Goal: Browse casually: Explore the website without a specific task or goal

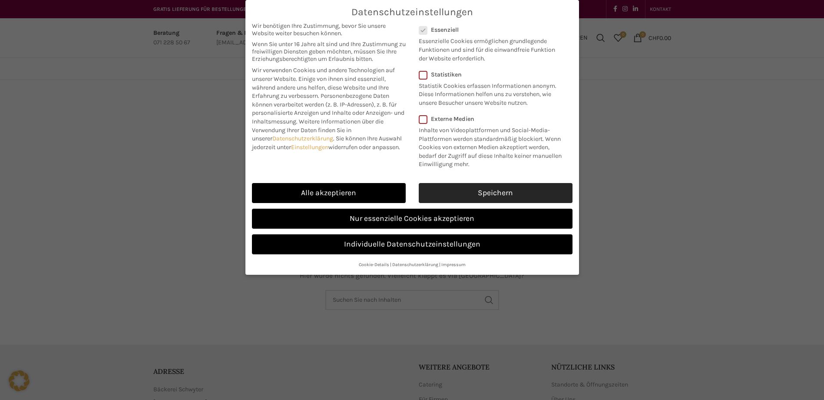
click at [457, 192] on link "Speichern" at bounding box center [496, 193] width 154 height 20
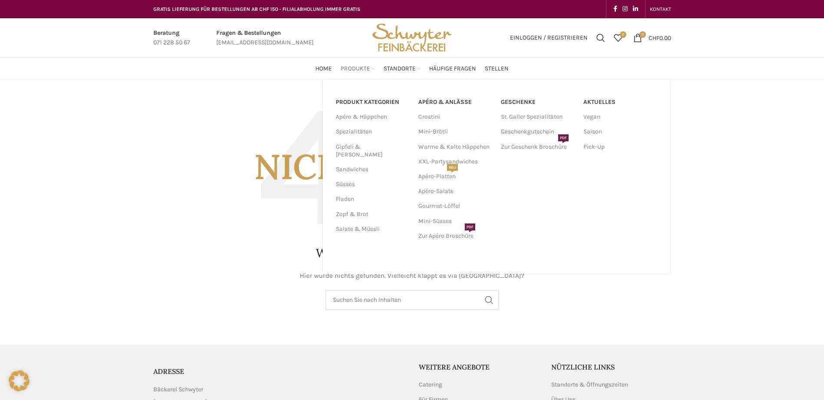
click at [357, 69] on span "Produkte" at bounding box center [355, 69] width 30 height 8
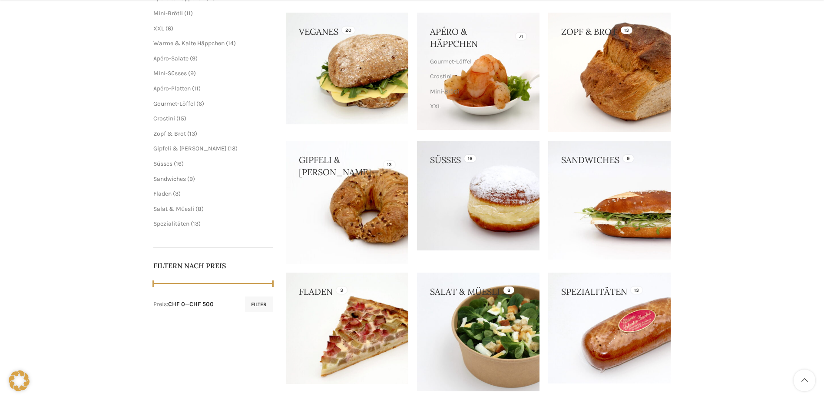
scroll to position [174, 0]
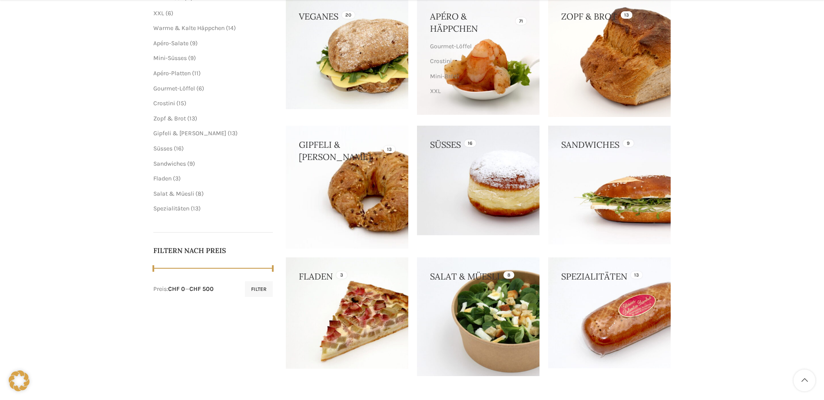
click at [341, 187] on link at bounding box center [347, 187] width 122 height 122
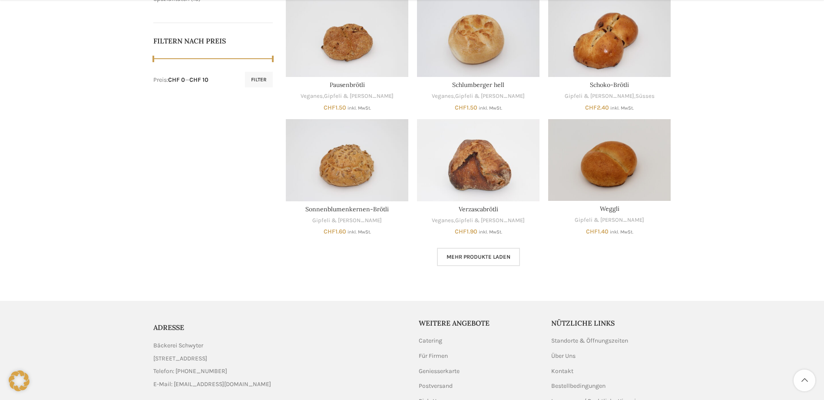
scroll to position [434, 0]
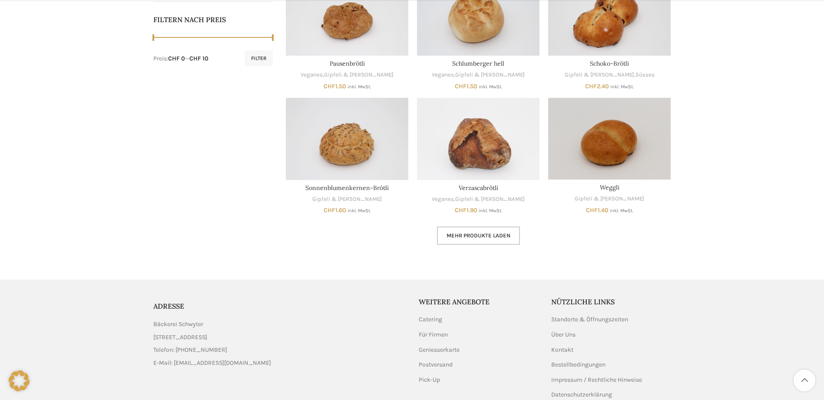
click at [477, 231] on link "Mehr Produkte laden" at bounding box center [478, 235] width 83 height 18
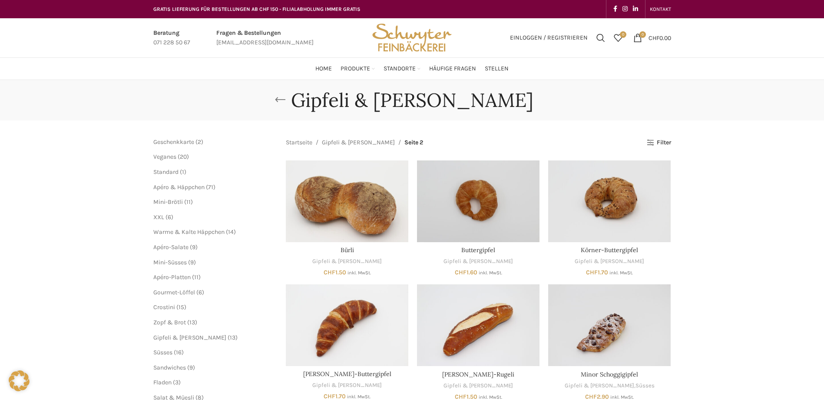
click at [291, 100] on link "Go back" at bounding box center [280, 99] width 22 height 17
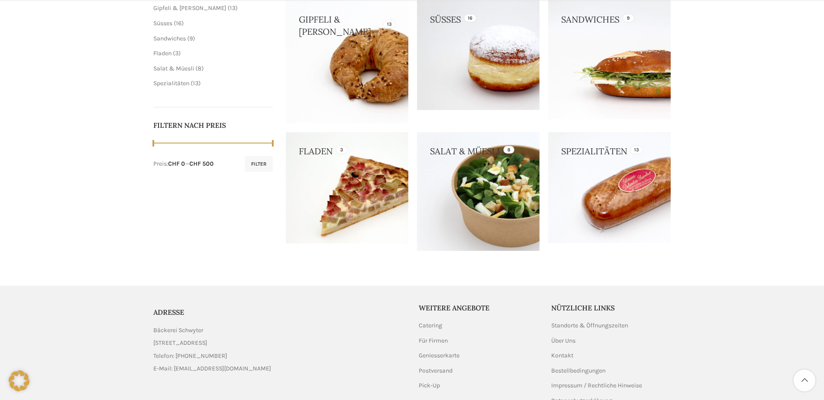
scroll to position [304, 0]
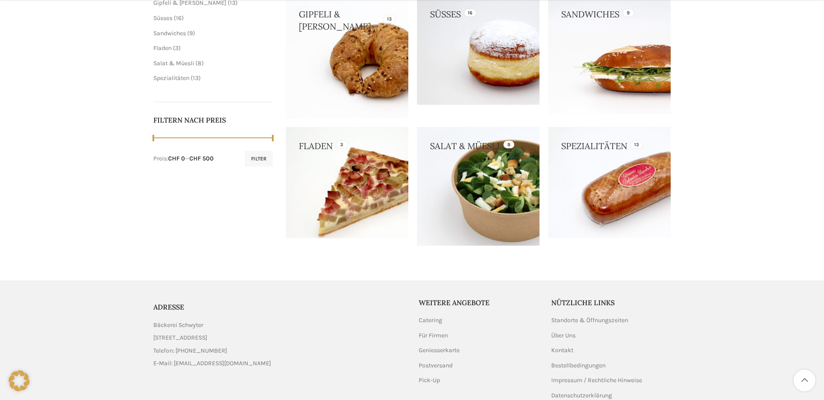
click at [394, 193] on link at bounding box center [347, 183] width 122 height 112
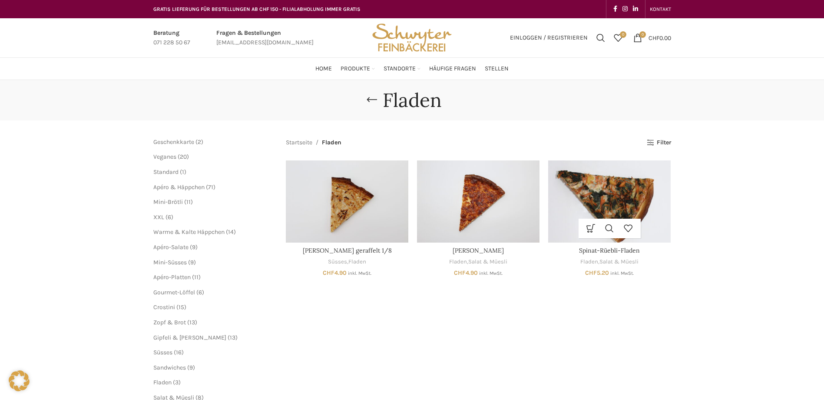
click at [585, 200] on img "Spinat-Rüebli-Fladen" at bounding box center [609, 201] width 122 height 82
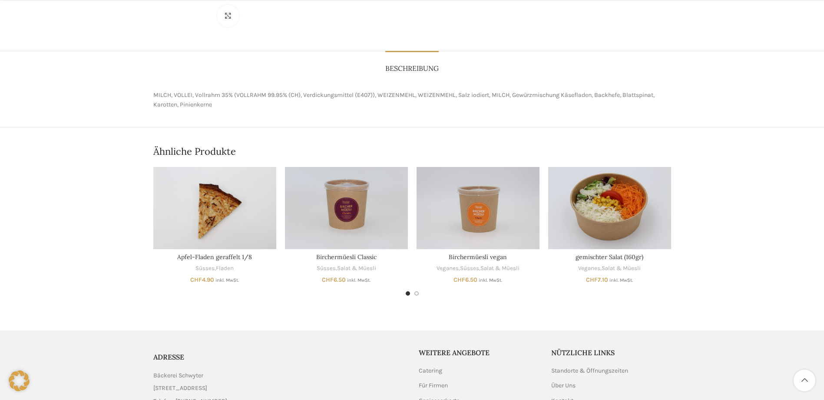
scroll to position [391, 0]
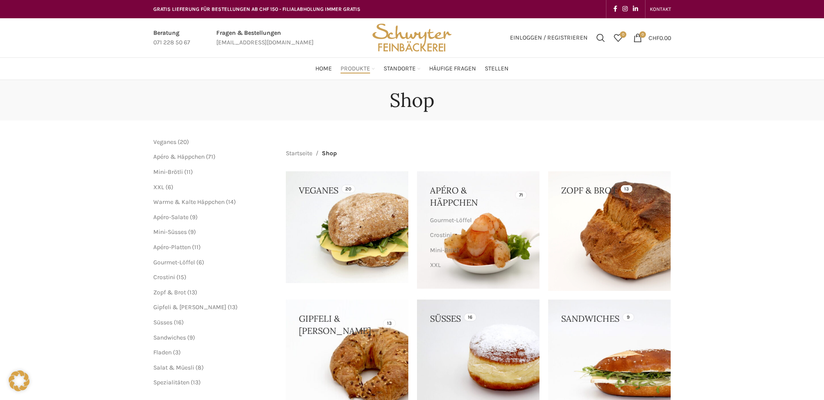
scroll to position [304, 0]
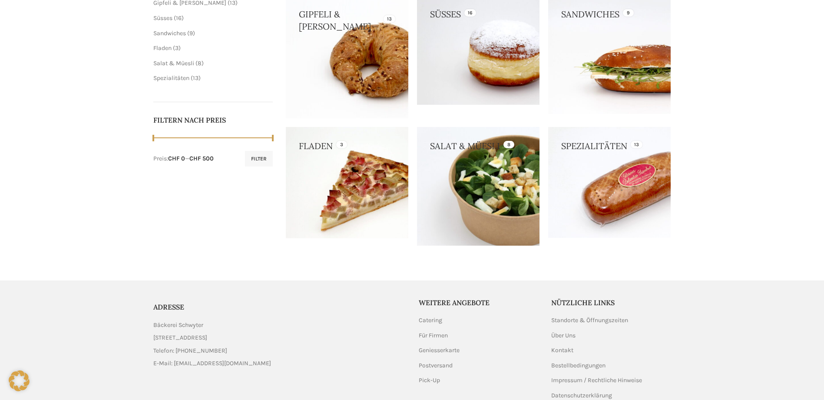
click at [483, 188] on link at bounding box center [478, 186] width 122 height 119
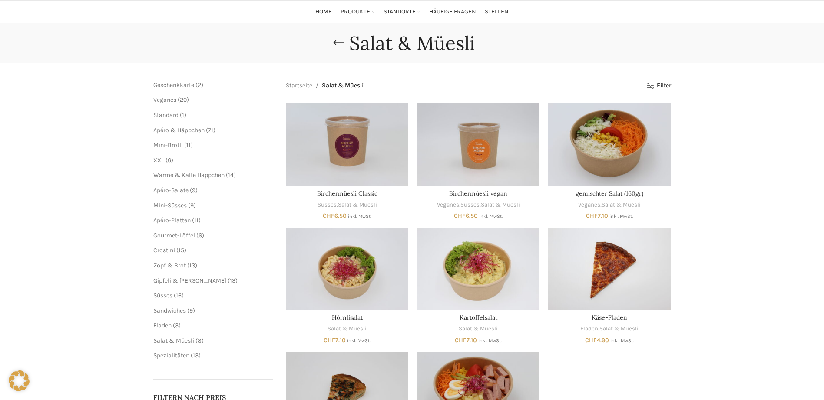
scroll to position [43, 0]
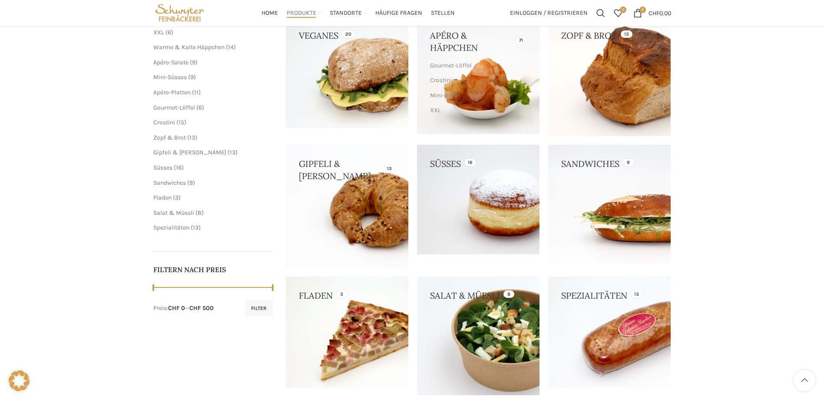
scroll to position [130, 0]
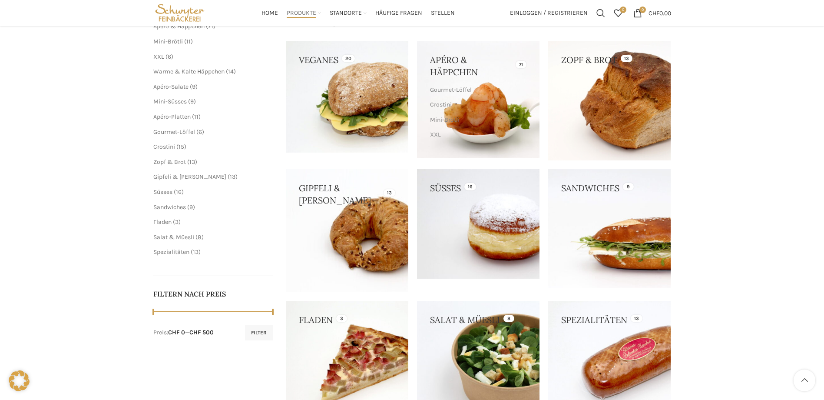
click at [640, 238] on link at bounding box center [609, 228] width 122 height 118
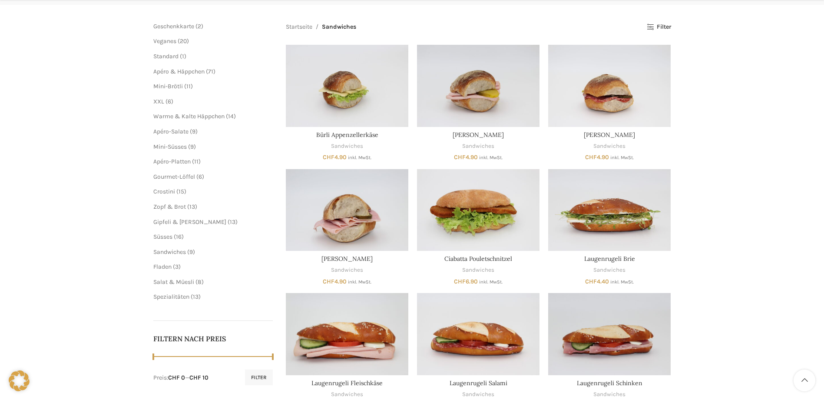
scroll to position [217, 0]
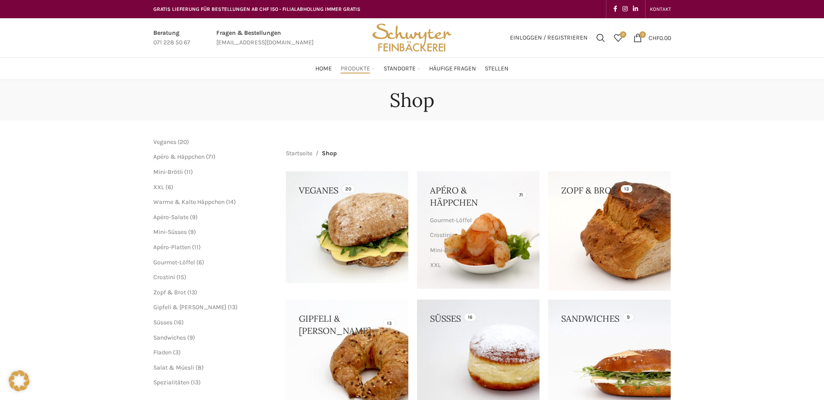
scroll to position [130, 0]
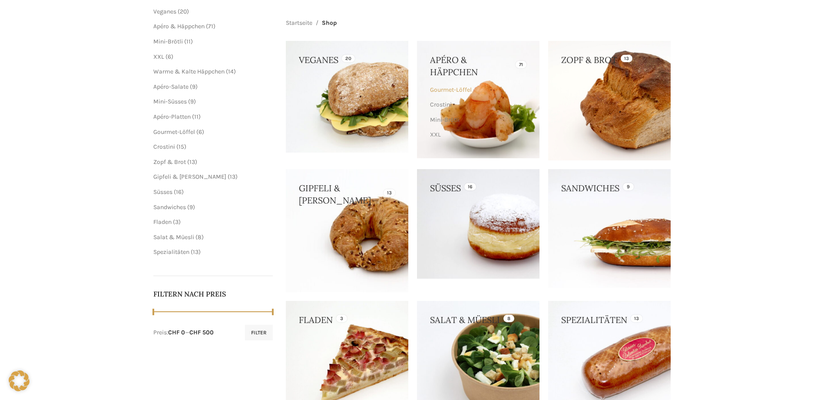
click at [470, 97] on link "Gourmet-Löffel" at bounding box center [477, 90] width 94 height 15
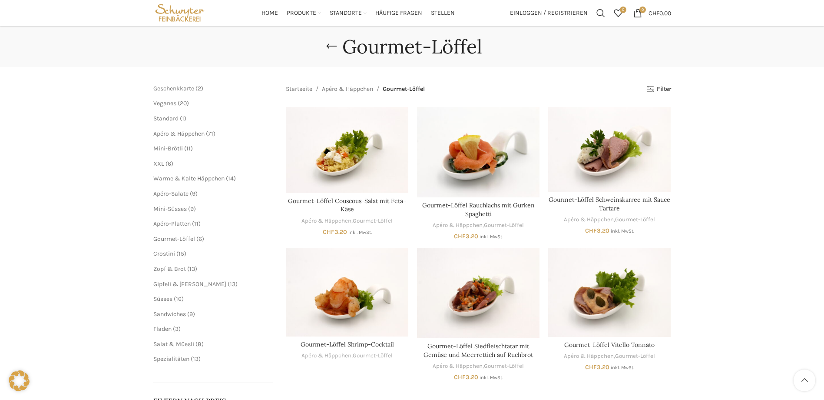
scroll to position [43, 0]
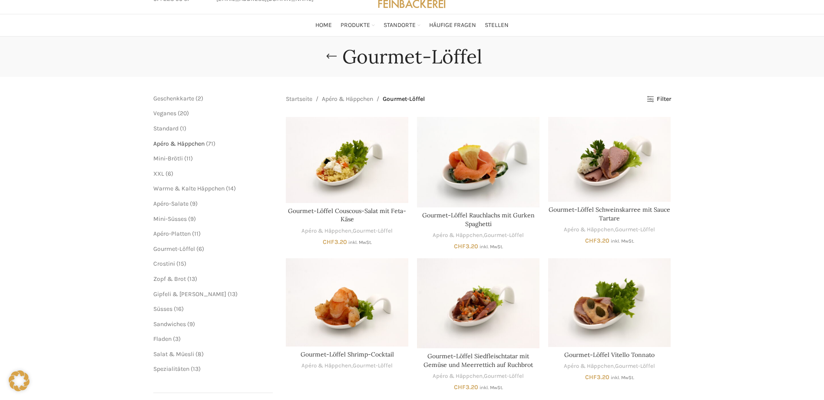
click at [182, 142] on span "Apéro & Häppchen" at bounding box center [178, 143] width 51 height 7
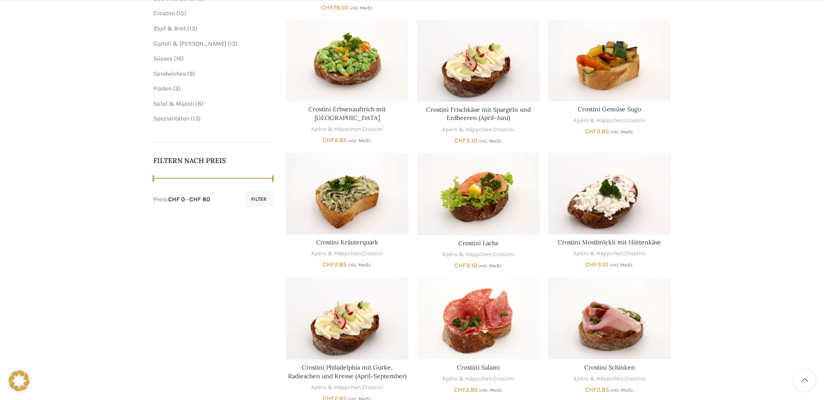
scroll to position [304, 0]
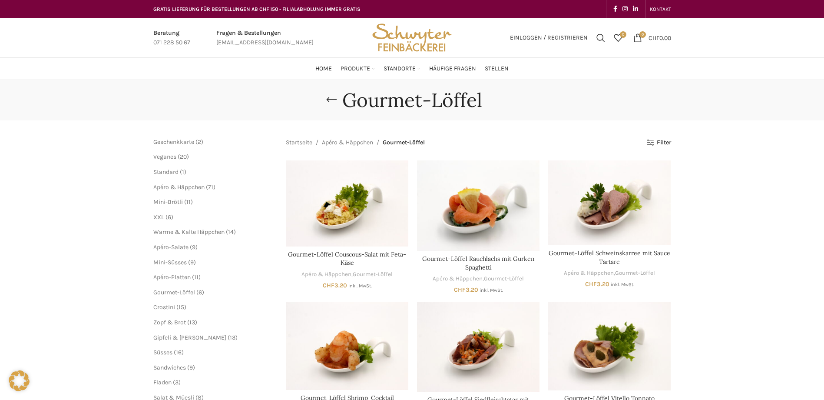
scroll to position [43, 0]
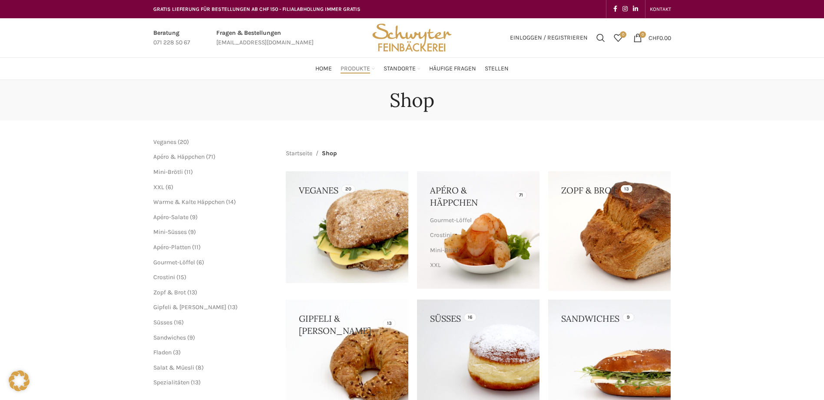
click at [379, 220] on link at bounding box center [347, 227] width 122 height 112
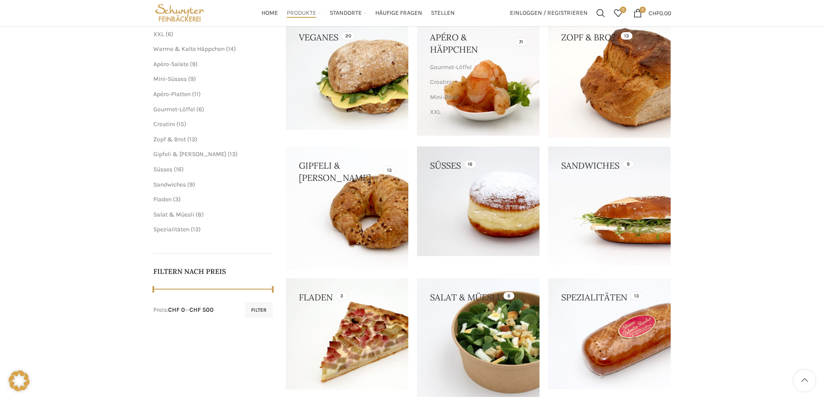
scroll to position [130, 0]
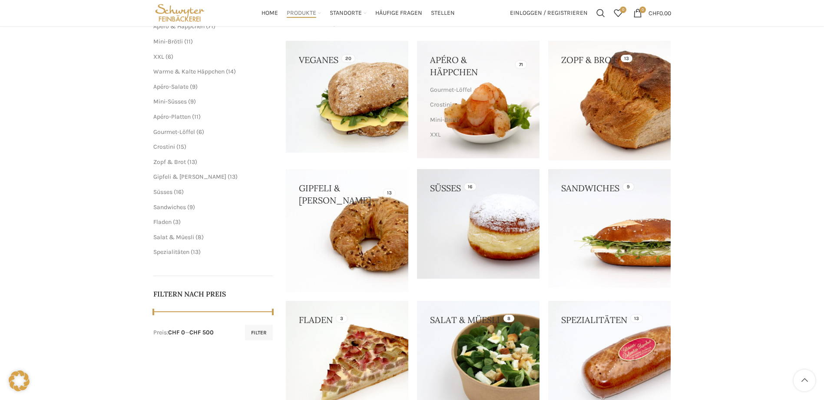
click at [548, 118] on div "Veganes 20 Apéro & Häppchen 71 Gourmet-Löffel Crostini Mini-Brötli XXL Warme & …" at bounding box center [478, 230] width 385 height 378
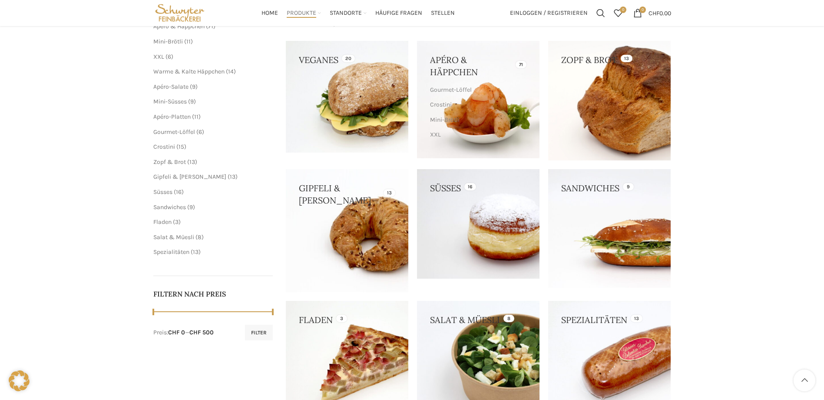
click at [585, 118] on link at bounding box center [609, 100] width 122 height 119
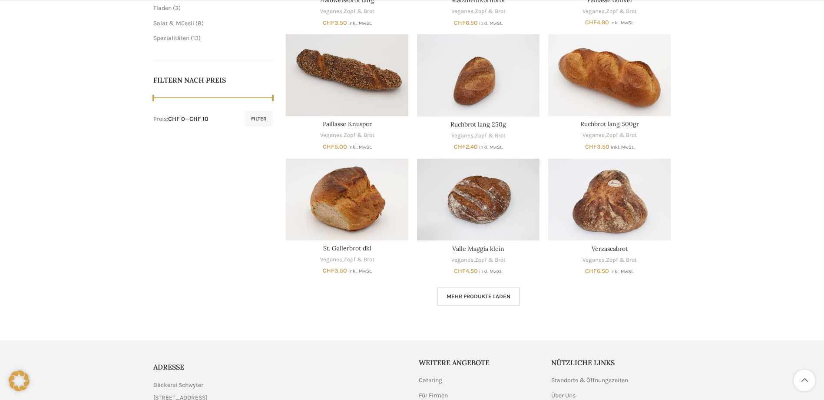
scroll to position [391, 0]
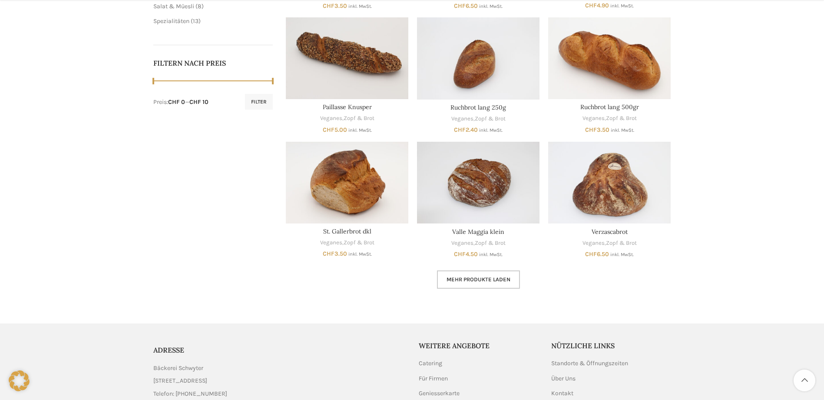
click at [485, 281] on span "Mehr Produkte laden" at bounding box center [478, 279] width 64 height 7
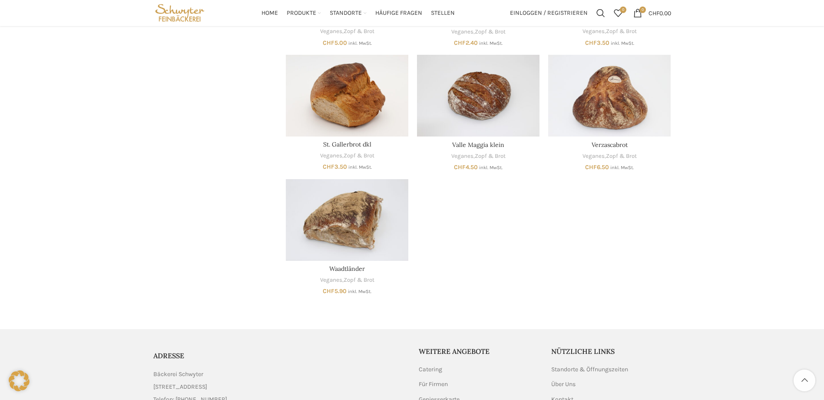
scroll to position [434, 0]
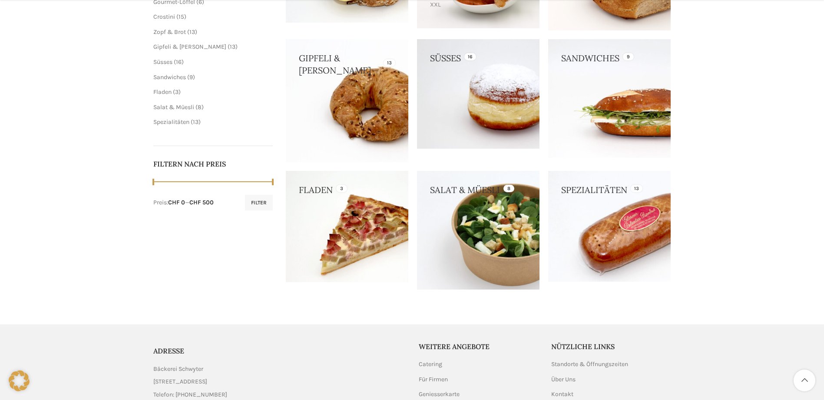
scroll to position [261, 0]
click at [620, 224] on link at bounding box center [609, 225] width 122 height 111
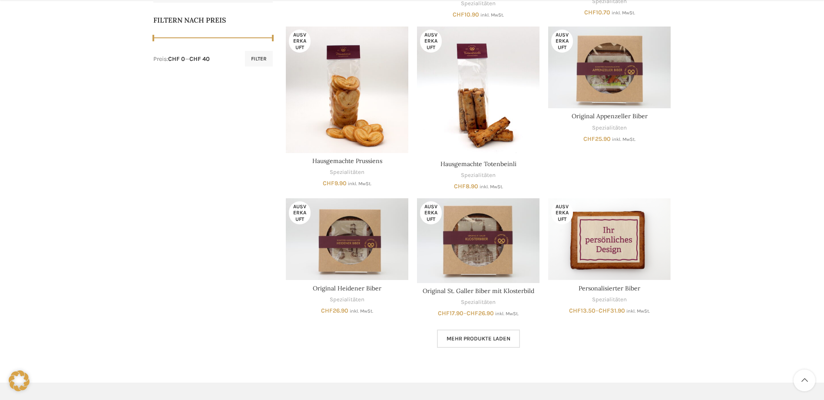
scroll to position [434, 0]
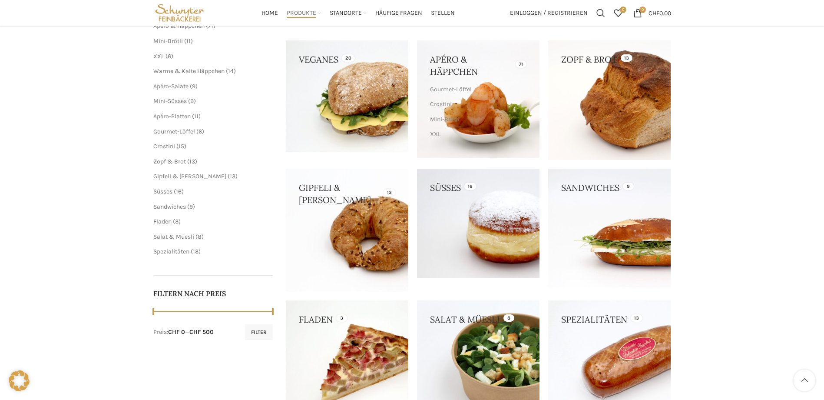
scroll to position [130, 0]
click at [466, 208] on link at bounding box center [478, 223] width 122 height 109
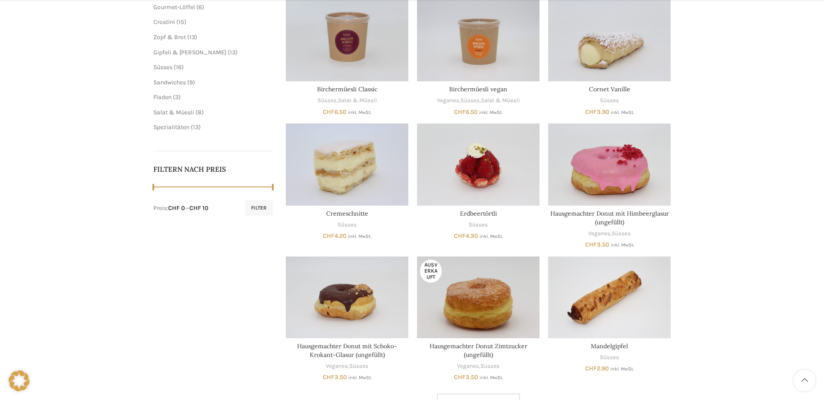
scroll to position [347, 0]
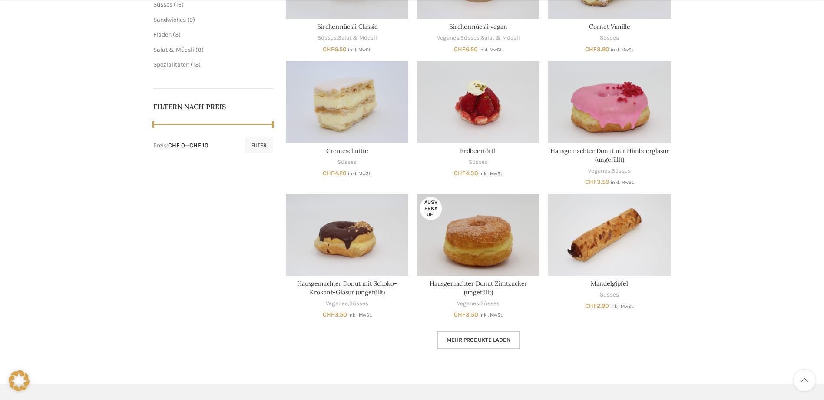
click at [500, 338] on span "Mehr Produkte laden" at bounding box center [478, 339] width 64 height 7
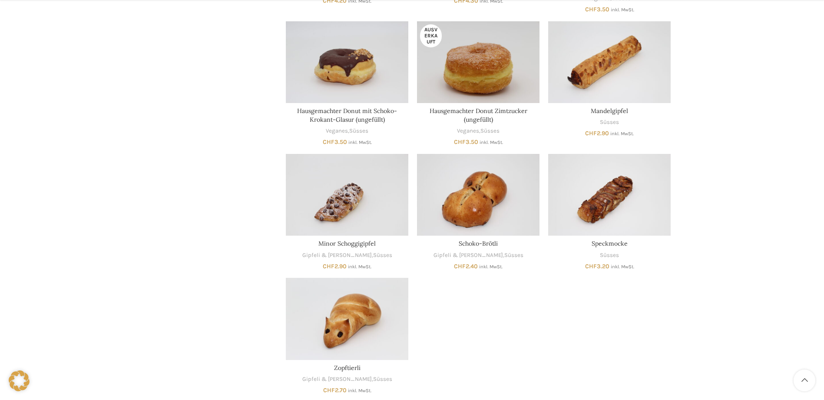
scroll to position [521, 0]
